Goal: Task Accomplishment & Management: Manage account settings

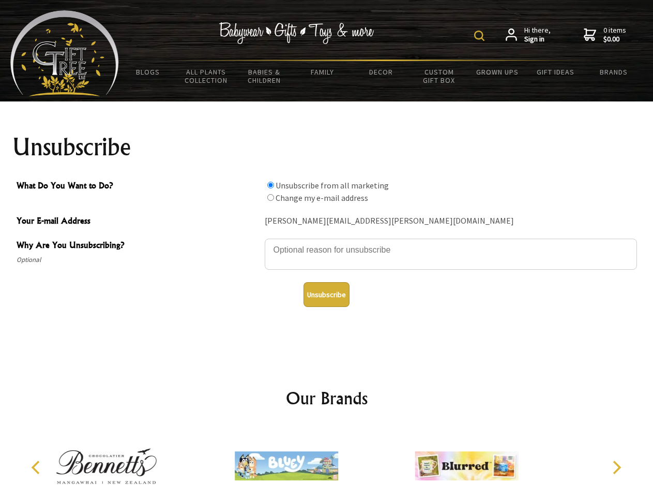
click at [481, 36] on img at bounding box center [479, 36] width 10 height 10
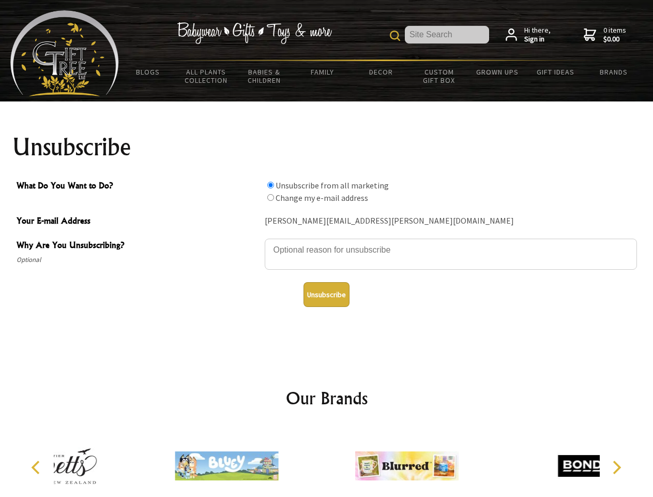
click at [327, 242] on textarea "Why Are You Unsubscribing?" at bounding box center [451, 253] width 372 height 31
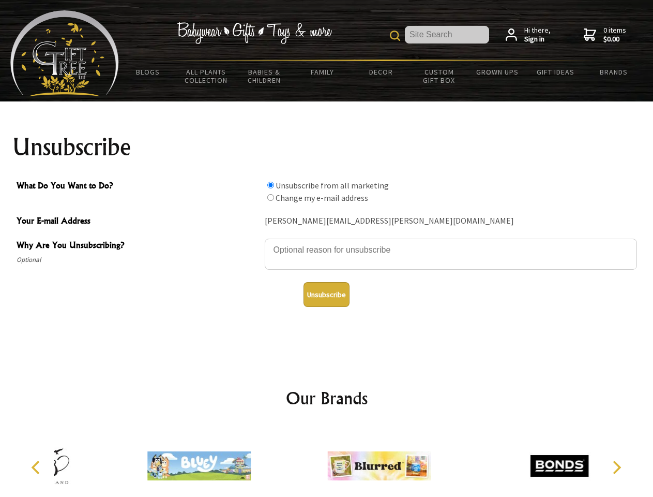
click at [271, 185] on input "What Do You Want to Do?" at bounding box center [270, 185] width 7 height 7
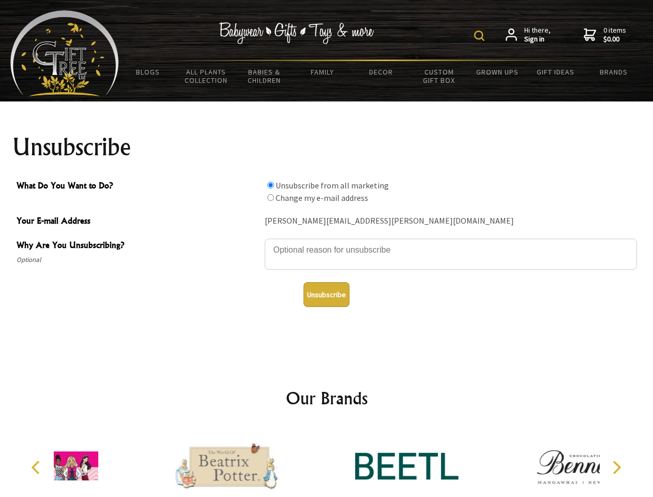
click at [481, 36] on img at bounding box center [479, 36] width 10 height 10
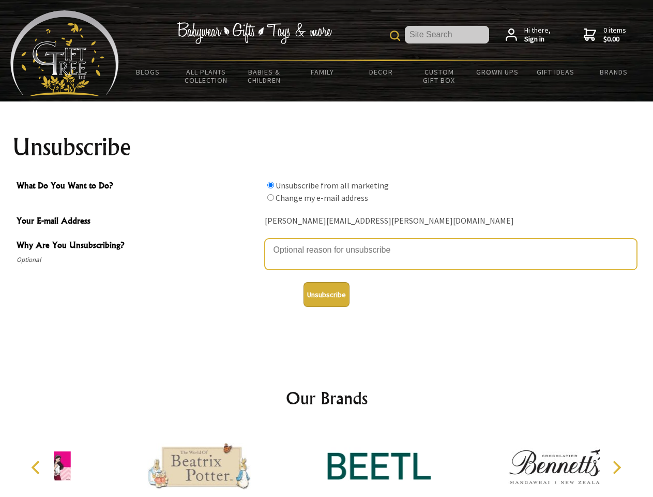
click at [327, 242] on textarea "Why Are You Unsubscribing?" at bounding box center [451, 253] width 372 height 31
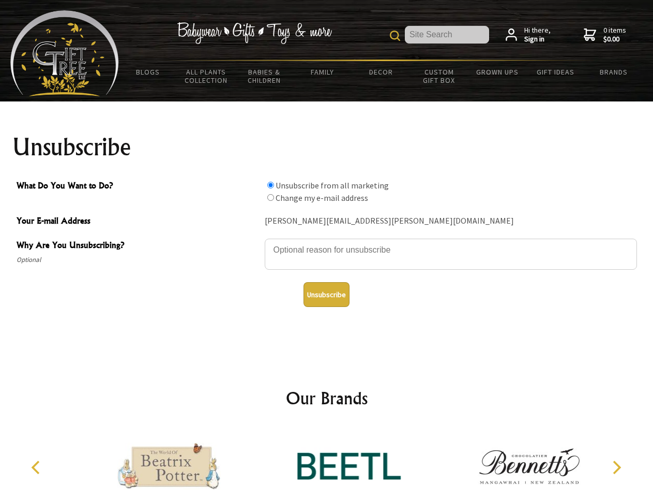
click at [271, 185] on input "What Do You Want to Do?" at bounding box center [270, 185] width 7 height 7
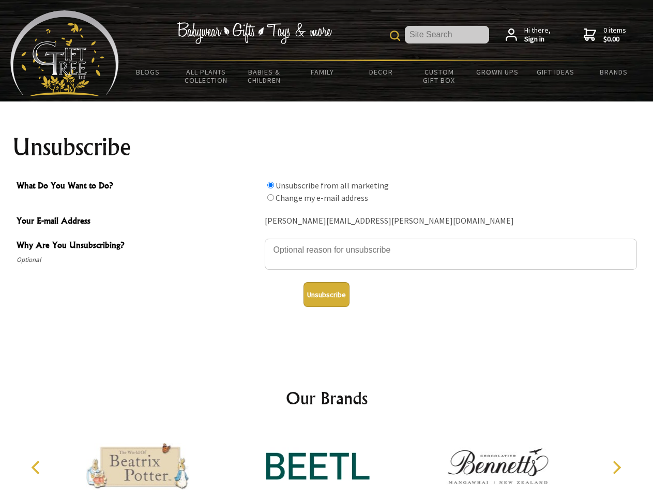
click at [271, 197] on input "What Do You Want to Do?" at bounding box center [270, 197] width 7 height 7
radio input "true"
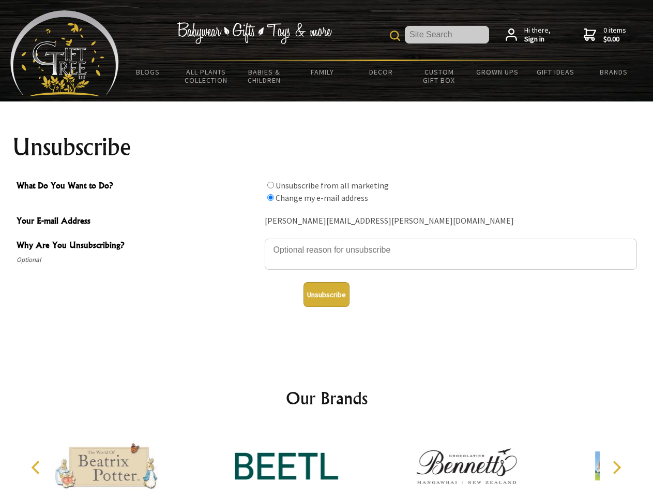
click at [326, 294] on button "Unsubscribe" at bounding box center [327, 294] width 46 height 25
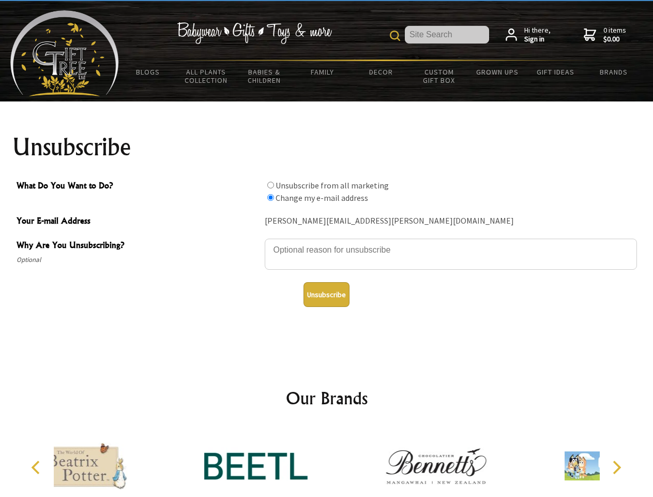
click at [327, 461] on div at bounding box center [256, 467] width 180 height 81
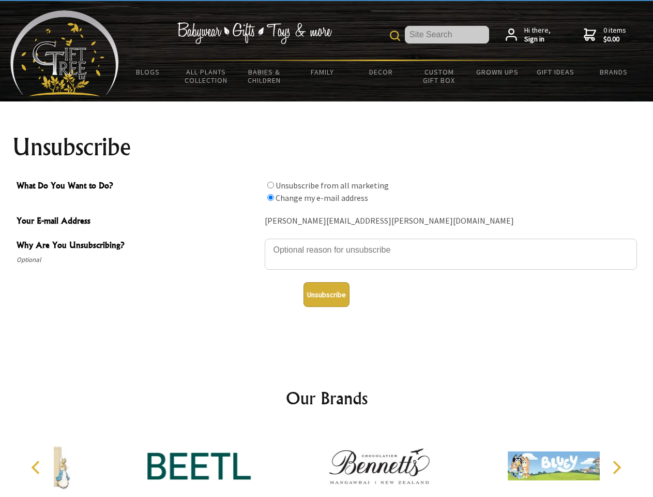
click at [37, 467] on icon "Previous" at bounding box center [36, 466] width 13 height 13
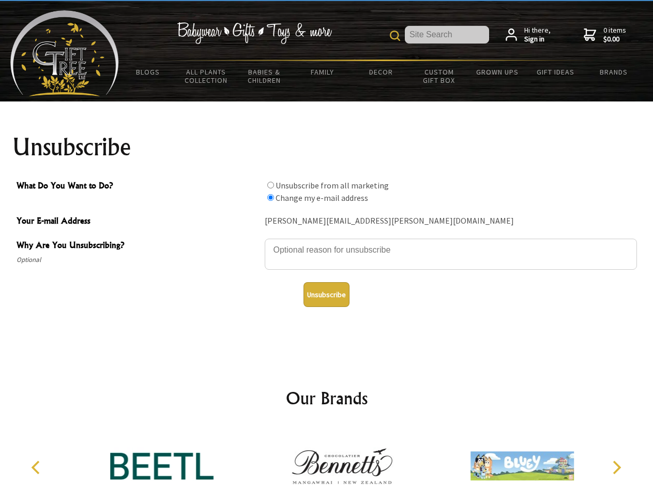
click at [617, 467] on icon "Next" at bounding box center [615, 466] width 13 height 13
